Goal: Information Seeking & Learning: Learn about a topic

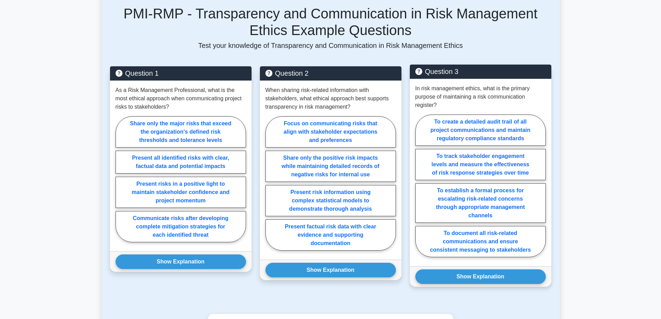
scroll to position [278, 0]
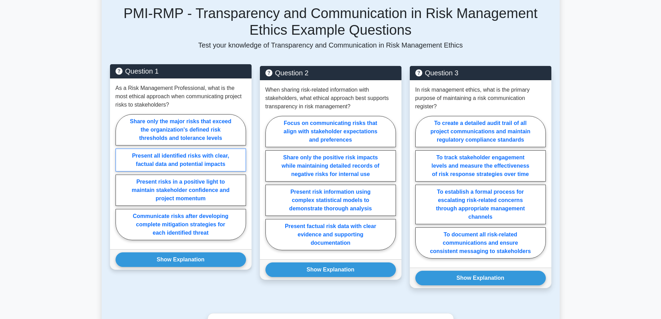
click at [226, 156] on label "Present all identified risks with clear, factual data and potential impacts" at bounding box center [181, 160] width 131 height 23
click at [120, 177] on input "Present all identified risks with clear, factual data and potential impacts" at bounding box center [118, 179] width 5 height 5
radio input "true"
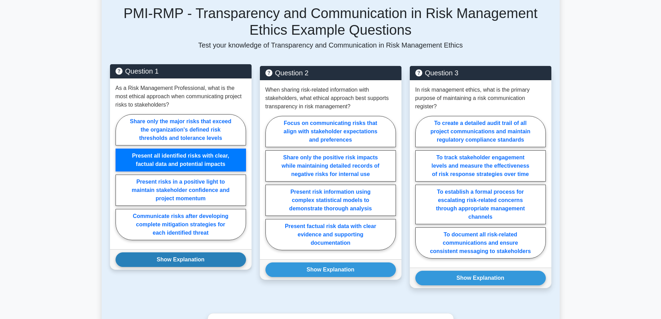
click at [207, 258] on button "Show Explanation" at bounding box center [181, 259] width 131 height 15
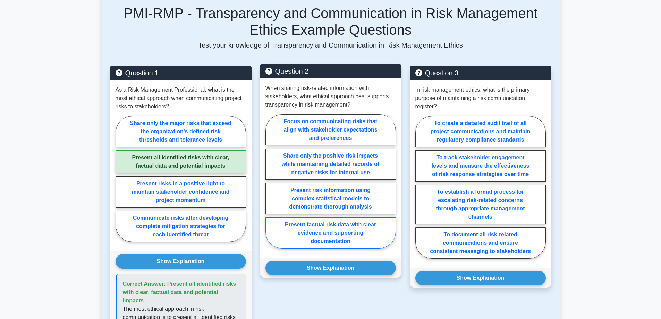
click at [378, 228] on label "Present factual risk data with clear evidence and supporting documentation" at bounding box center [331, 232] width 131 height 31
click at [270, 186] on input "Present factual risk data with clear evidence and supporting documentation" at bounding box center [268, 183] width 5 height 5
radio input "true"
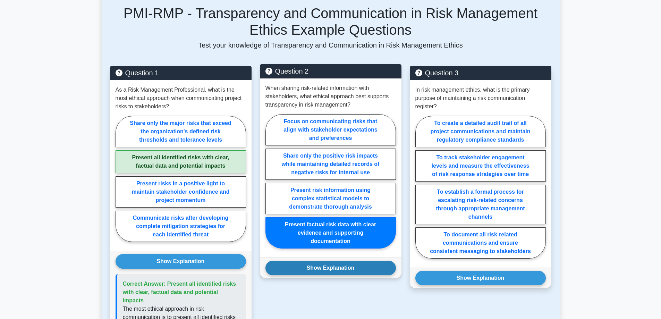
click at [366, 267] on button "Show Explanation" at bounding box center [331, 268] width 131 height 15
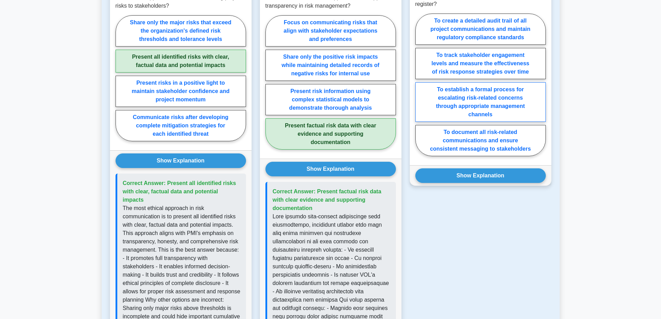
scroll to position [382, 0]
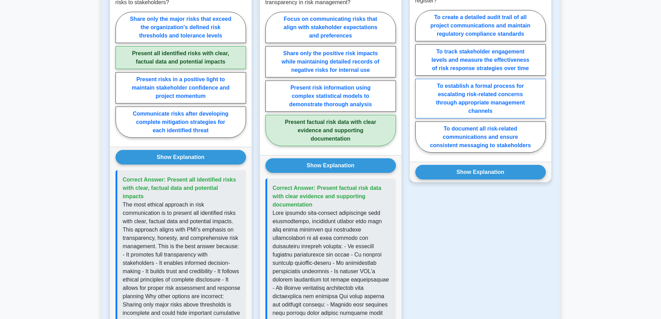
click at [529, 100] on label "To establish a formal process for escalating risk-related concerns through appr…" at bounding box center [480, 99] width 131 height 40
click at [420, 86] on input "To establish a formal process for escalating risk-related concerns through appr…" at bounding box center [417, 83] width 5 height 5
radio input "true"
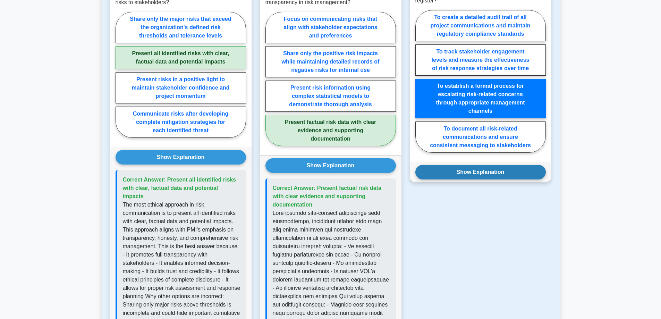
click at [523, 171] on button "Show Explanation" at bounding box center [480, 172] width 131 height 15
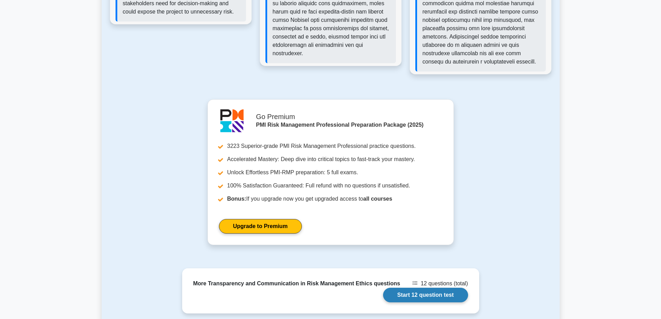
scroll to position [798, 0]
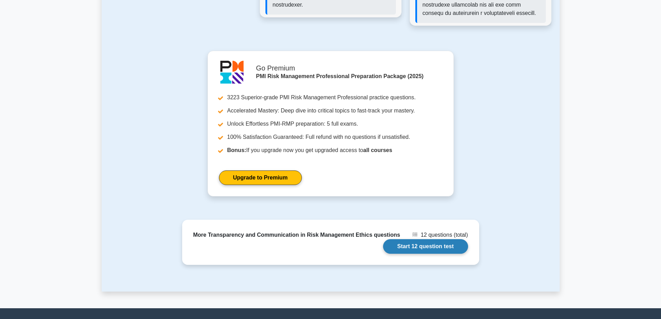
click at [440, 253] on link "Start 12 question test" at bounding box center [425, 246] width 85 height 15
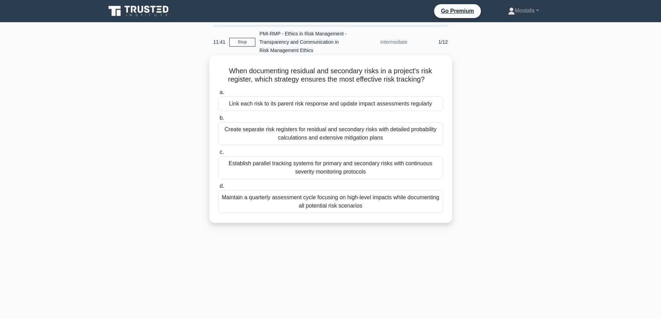
click at [434, 104] on div "Link each risk to its parent risk response and update impact assessments regula…" at bounding box center [330, 103] width 225 height 15
click at [218, 95] on input "a. Link each risk to its parent risk response and update impact assessments reg…" at bounding box center [218, 92] width 0 height 5
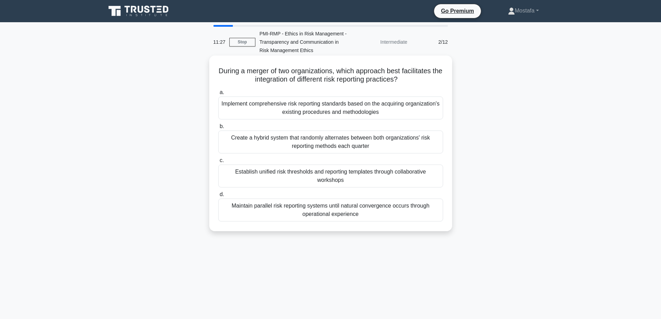
click at [420, 182] on div "Establish unified risk thresholds and reporting templates through collaborative…" at bounding box center [330, 176] width 225 height 23
click at [218, 163] on input "c. Establish unified risk thresholds and reporting templates through collaborat…" at bounding box center [218, 160] width 0 height 5
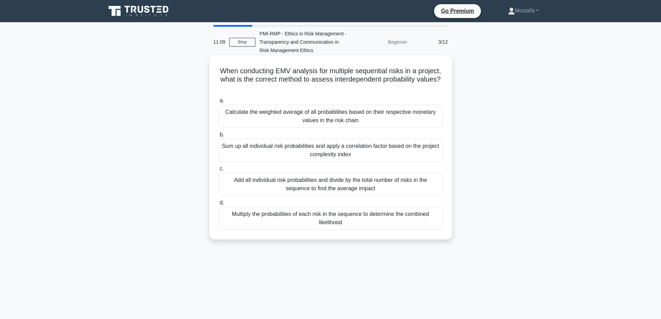
click at [428, 220] on div "Multiply the probabilities of each risk in the sequence to determine the combin…" at bounding box center [330, 218] width 225 height 23
click at [218, 205] on input "d. Multiply the probabilities of each risk in the sequence to determine the com…" at bounding box center [218, 203] width 0 height 5
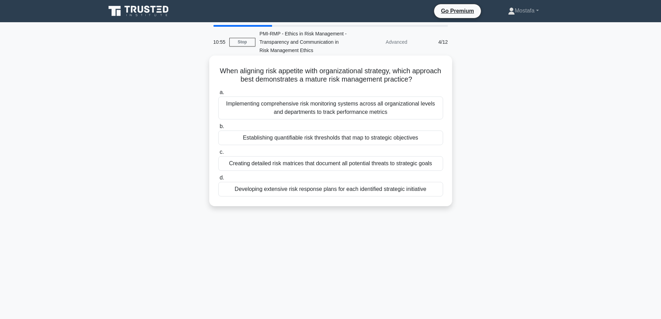
click at [439, 138] on div "Establishing quantifiable risk thresholds that map to strategic objectives" at bounding box center [330, 138] width 225 height 15
click at [218, 129] on input "b. Establishing quantifiable risk thresholds that map to strategic objectives" at bounding box center [218, 126] width 0 height 5
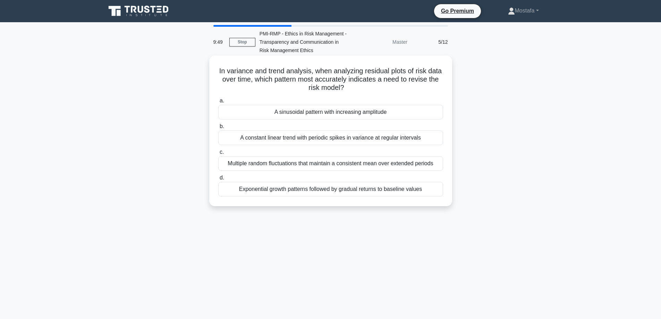
click at [435, 114] on div "A sinusoidal pattern with increasing amplitude" at bounding box center [330, 112] width 225 height 15
click at [218, 103] on input "a. A sinusoidal pattern with increasing amplitude" at bounding box center [218, 101] width 0 height 5
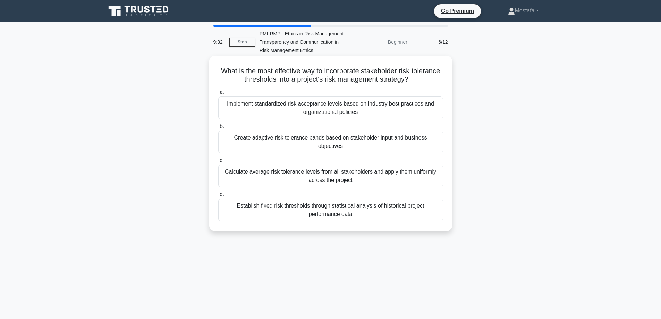
click at [432, 110] on div "Implement standardized risk acceptance levels based on industry best practices …" at bounding box center [330, 107] width 225 height 23
click at [218, 95] on input "a. Implement standardized risk acceptance levels based on industry best practic…" at bounding box center [218, 92] width 0 height 5
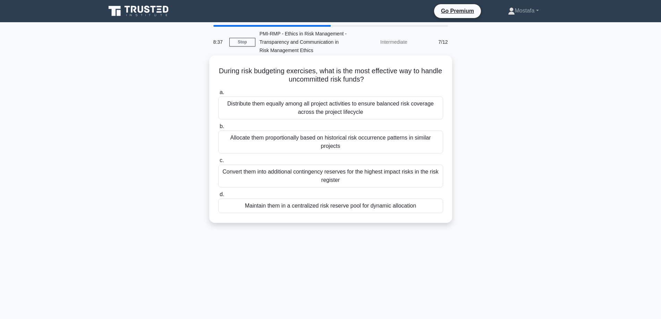
click at [429, 207] on div "Maintain them in a centralized risk reserve pool for dynamic allocation" at bounding box center [330, 206] width 225 height 15
click at [218, 197] on input "d. Maintain them in a centralized risk reserve pool for dynamic allocation" at bounding box center [218, 194] width 0 height 5
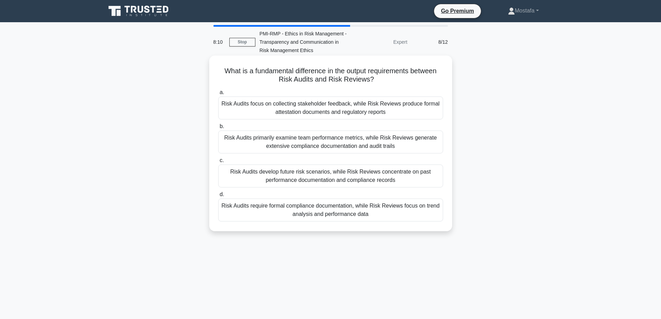
click at [427, 214] on div "Risk Audits require formal compliance documentation, while Risk Reviews focus o…" at bounding box center [330, 210] width 225 height 23
click at [218, 197] on input "d. Risk Audits require formal compliance documentation, while Risk Reviews focu…" at bounding box center [218, 194] width 0 height 5
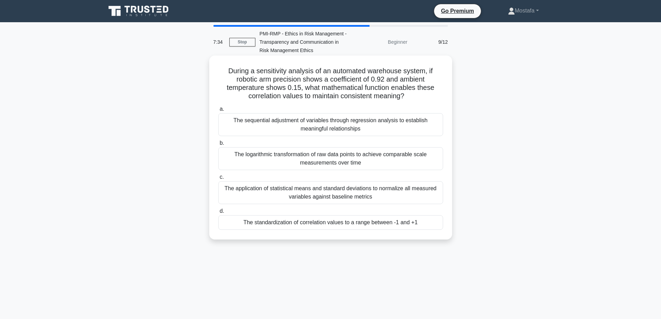
click at [436, 223] on div "The standardization of correlation values to a range between -1 and +1" at bounding box center [330, 222] width 225 height 15
click at [218, 213] on input "d. The standardization of correlation values to a range between -1 and +1" at bounding box center [218, 211] width 0 height 5
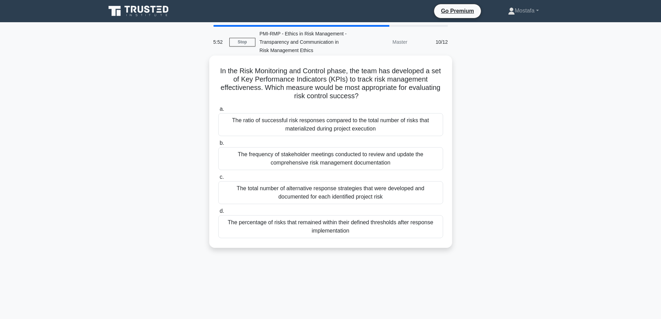
click at [436, 127] on div "The ratio of successful risk responses compared to the total number of risks th…" at bounding box center [330, 124] width 225 height 23
click at [218, 111] on input "a. The ratio of successful risk responses compared to the total number of risks…" at bounding box center [218, 109] width 0 height 5
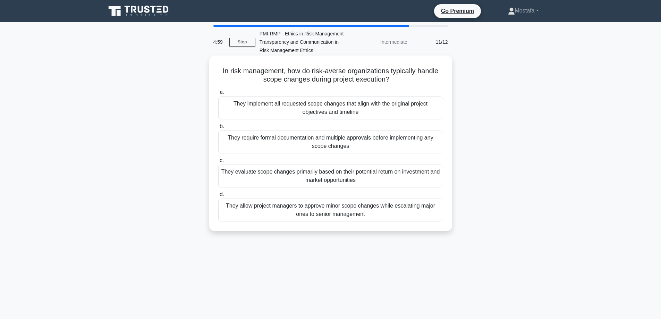
click at [433, 216] on div "They allow project managers to approve minor scope changes while escalating maj…" at bounding box center [330, 210] width 225 height 23
click at [218, 197] on input "d. They allow project managers to approve minor scope changes while escalating …" at bounding box center [218, 194] width 0 height 5
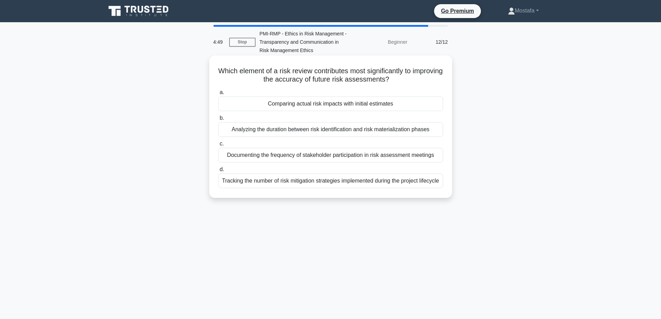
click at [427, 102] on div "Comparing actual risk impacts with initial estimates" at bounding box center [330, 103] width 225 height 15
click at [218, 95] on input "a. Comparing actual risk impacts with initial estimates" at bounding box center [218, 92] width 0 height 5
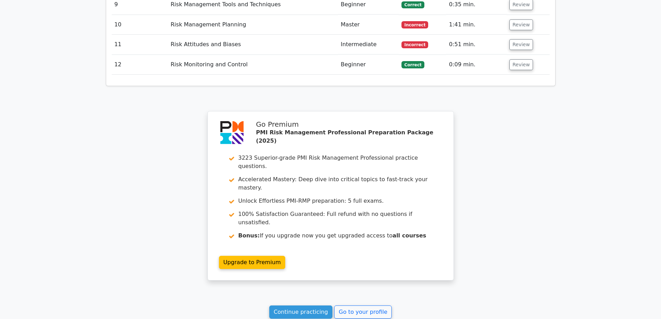
scroll to position [1041, 0]
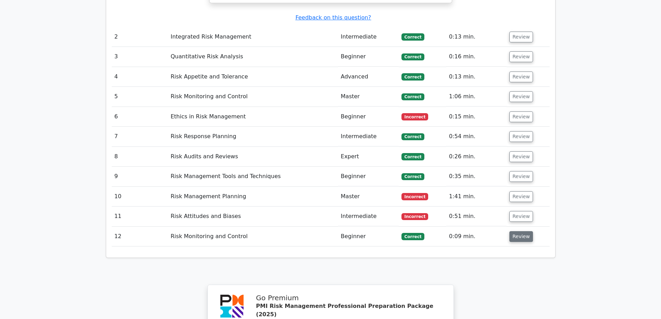
click at [521, 231] on button "Review" at bounding box center [522, 236] width 24 height 11
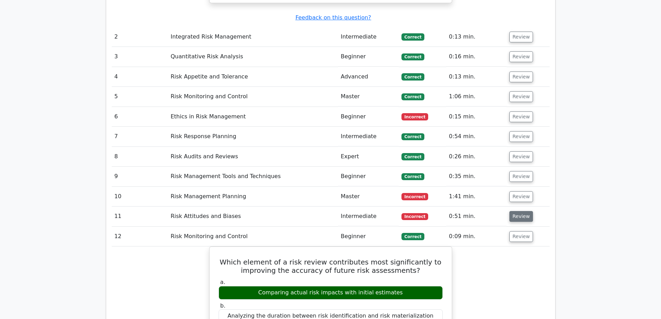
click at [518, 211] on button "Review" at bounding box center [522, 216] width 24 height 11
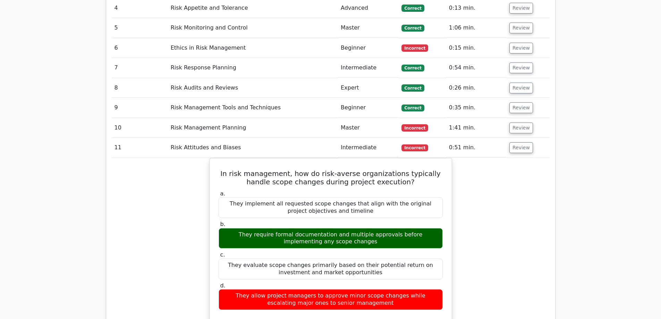
scroll to position [1111, 0]
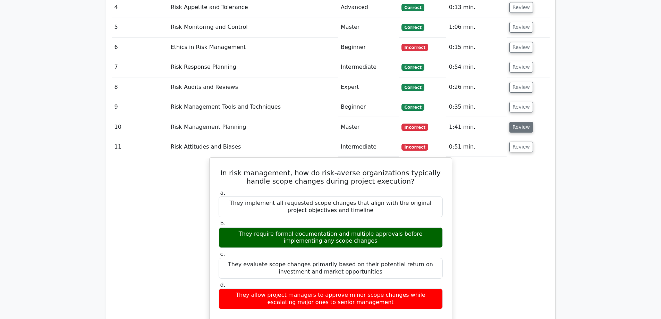
click at [520, 122] on button "Review" at bounding box center [522, 127] width 24 height 11
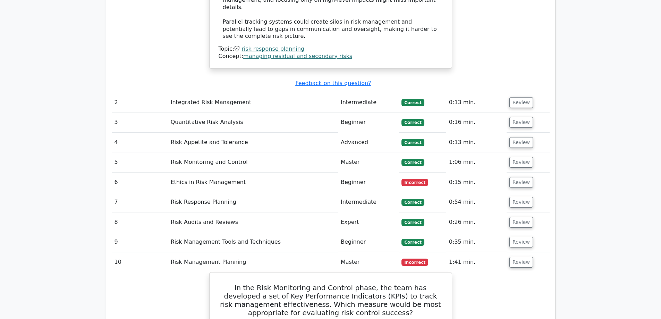
scroll to position [972, 0]
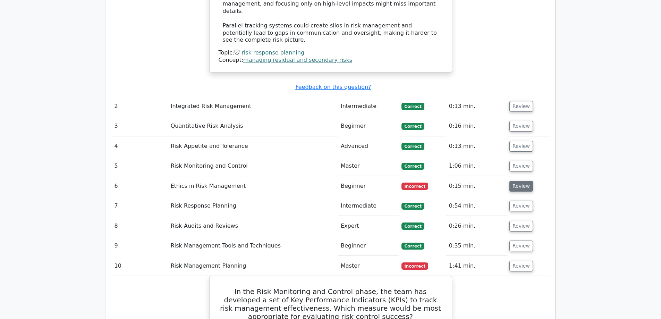
click at [522, 181] on button "Review" at bounding box center [522, 186] width 24 height 11
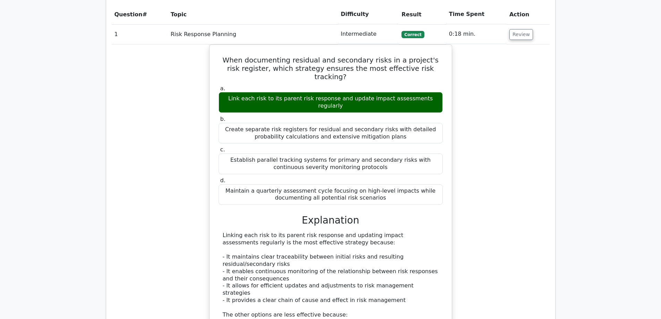
scroll to position [521, 0]
